Goal: Transaction & Acquisition: Purchase product/service

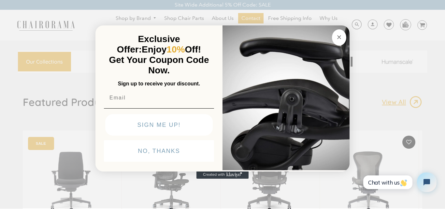
click at [336, 37] on circle "Close dialog" at bounding box center [338, 36] width 7 height 7
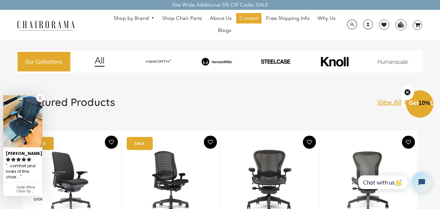
click at [82, 171] on img at bounding box center [71, 180] width 73 height 81
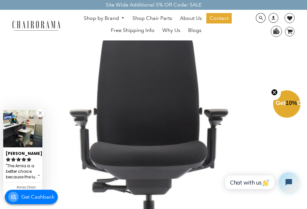
scroll to position [60, 0]
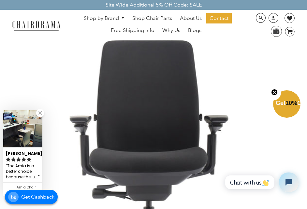
click at [274, 91] on circle "Close teaser" at bounding box center [274, 92] width 6 height 6
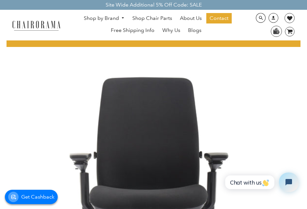
scroll to position [22, 0]
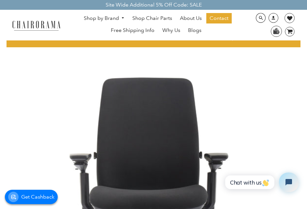
click at [257, 100] on img at bounding box center [154, 196] width 294 height 294
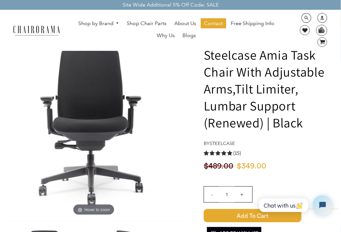
scroll to position [0, 0]
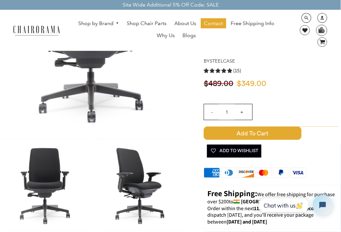
scroll to position [105, 0]
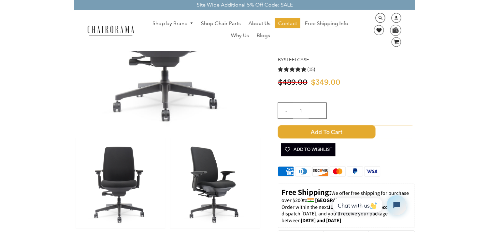
scroll to position [105, 0]
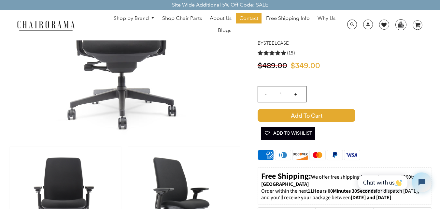
click at [299, 118] on span "Add to Cart" at bounding box center [307, 115] width 98 height 13
click at [418, 25] on icon at bounding box center [418, 25] width 6 height 5
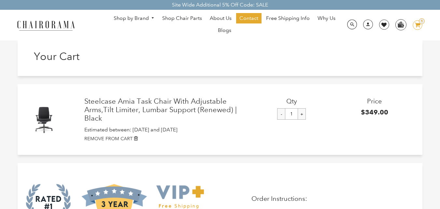
scroll to position [95, 0]
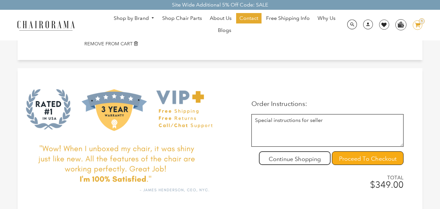
click at [361, 162] on input "Proceed To Checkout" at bounding box center [368, 158] width 72 height 14
